Goal: Navigation & Orientation: Find specific page/section

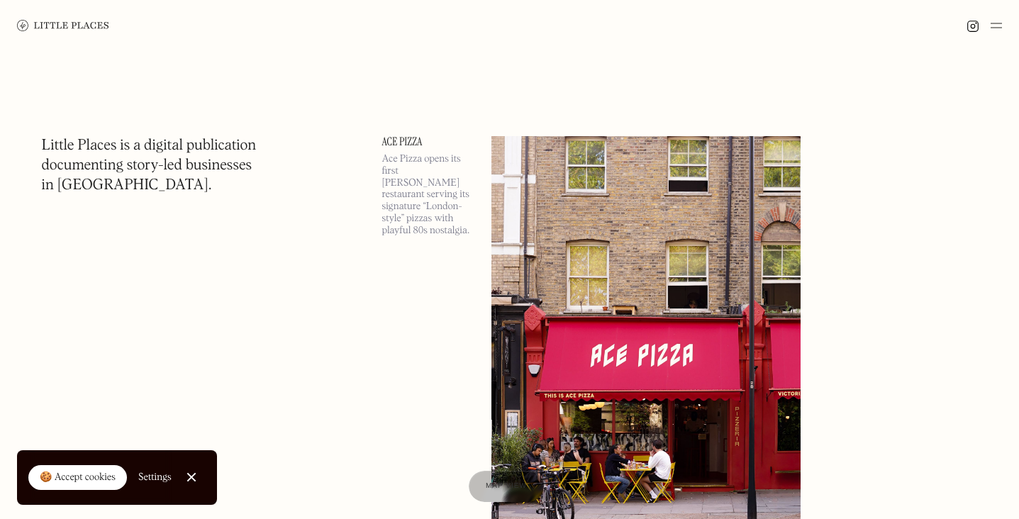
click at [991, 30] on img at bounding box center [995, 25] width 11 height 17
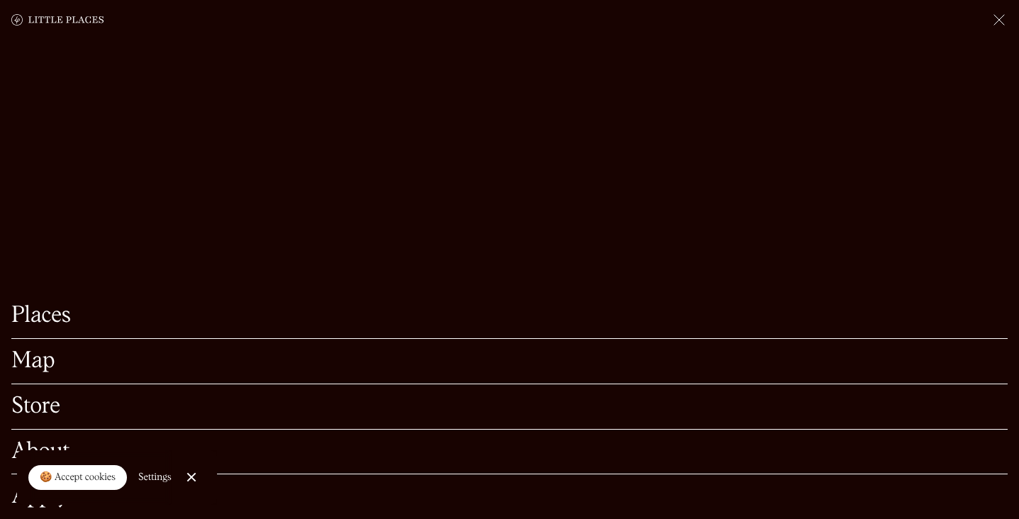
click at [42, 365] on link "Map" at bounding box center [509, 361] width 996 height 22
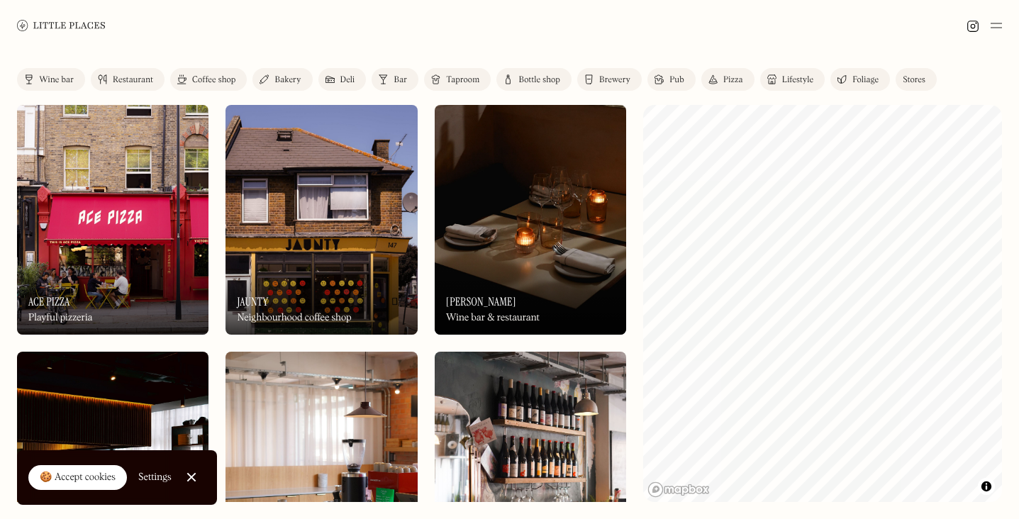
click at [993, 25] on img at bounding box center [995, 25] width 11 height 17
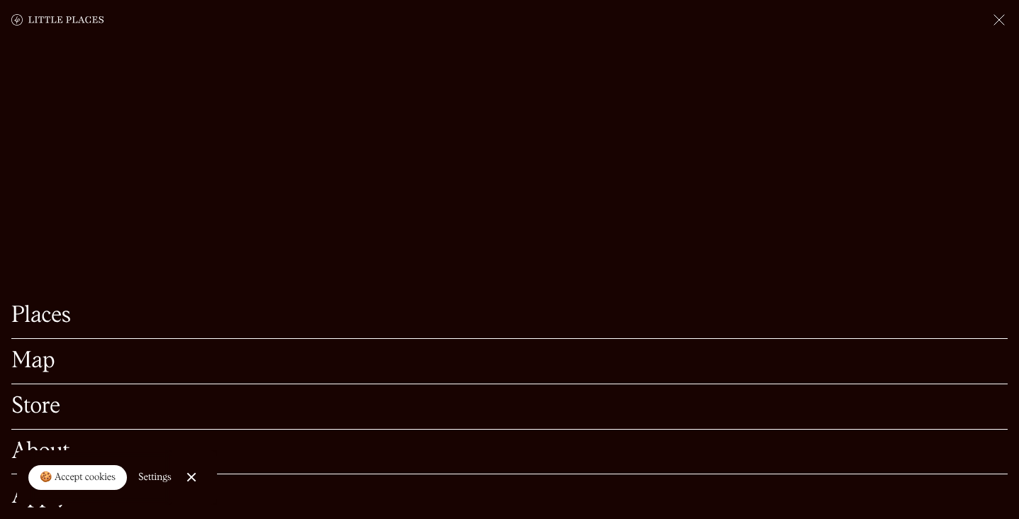
click at [27, 365] on link "Map" at bounding box center [509, 361] width 996 height 22
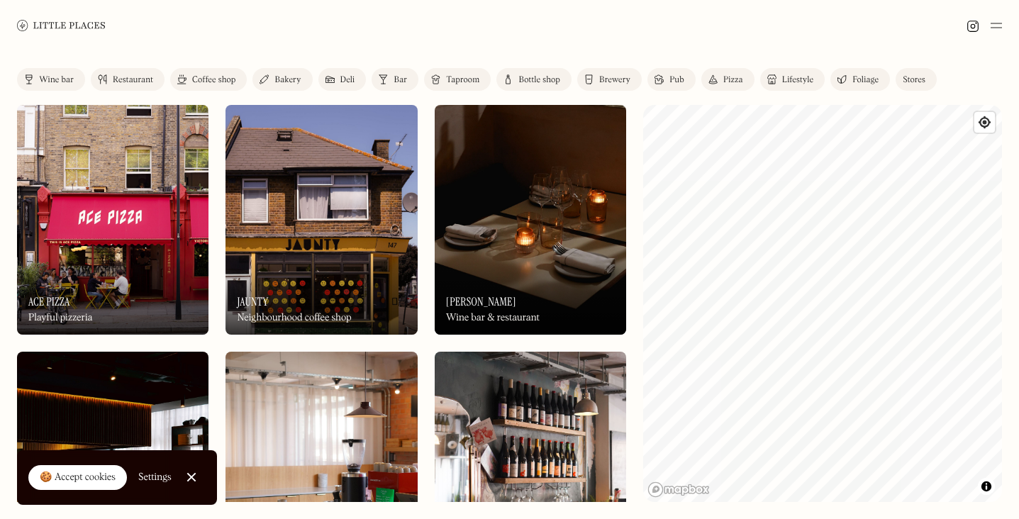
click at [922, 518] on html "Places Map Store About Apply 🍪 Accept cookies Settings Close Cookie Popup Close…" at bounding box center [509, 259] width 1019 height 519
